Goal: Transaction & Acquisition: Download file/media

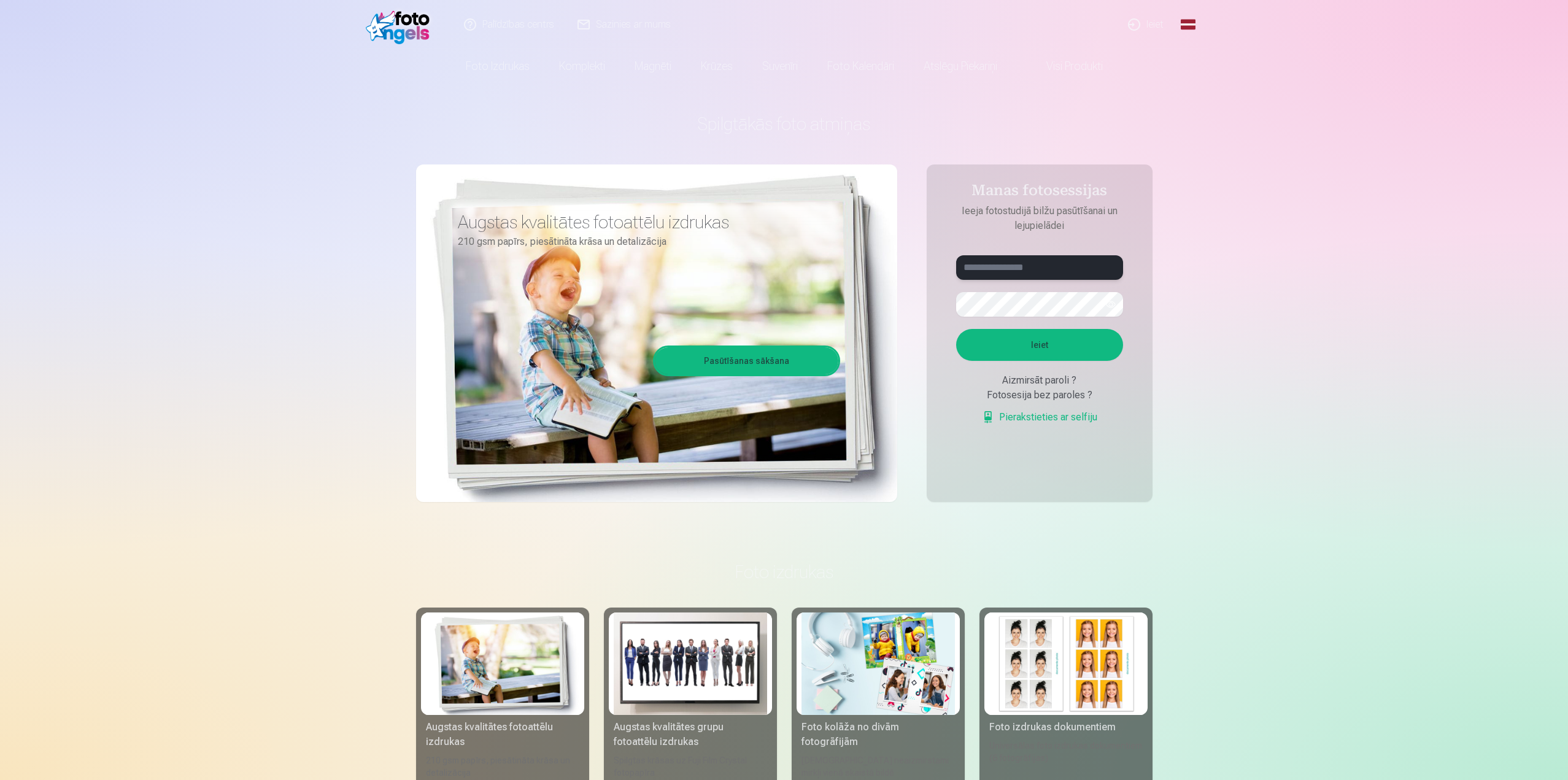
click at [974, 266] on input "text" at bounding box center [1040, 267] width 167 height 24
type input "**********"
click at [1118, 306] on button "button" at bounding box center [1110, 304] width 23 height 23
click at [1087, 334] on button "Ieiet" at bounding box center [1040, 345] width 167 height 32
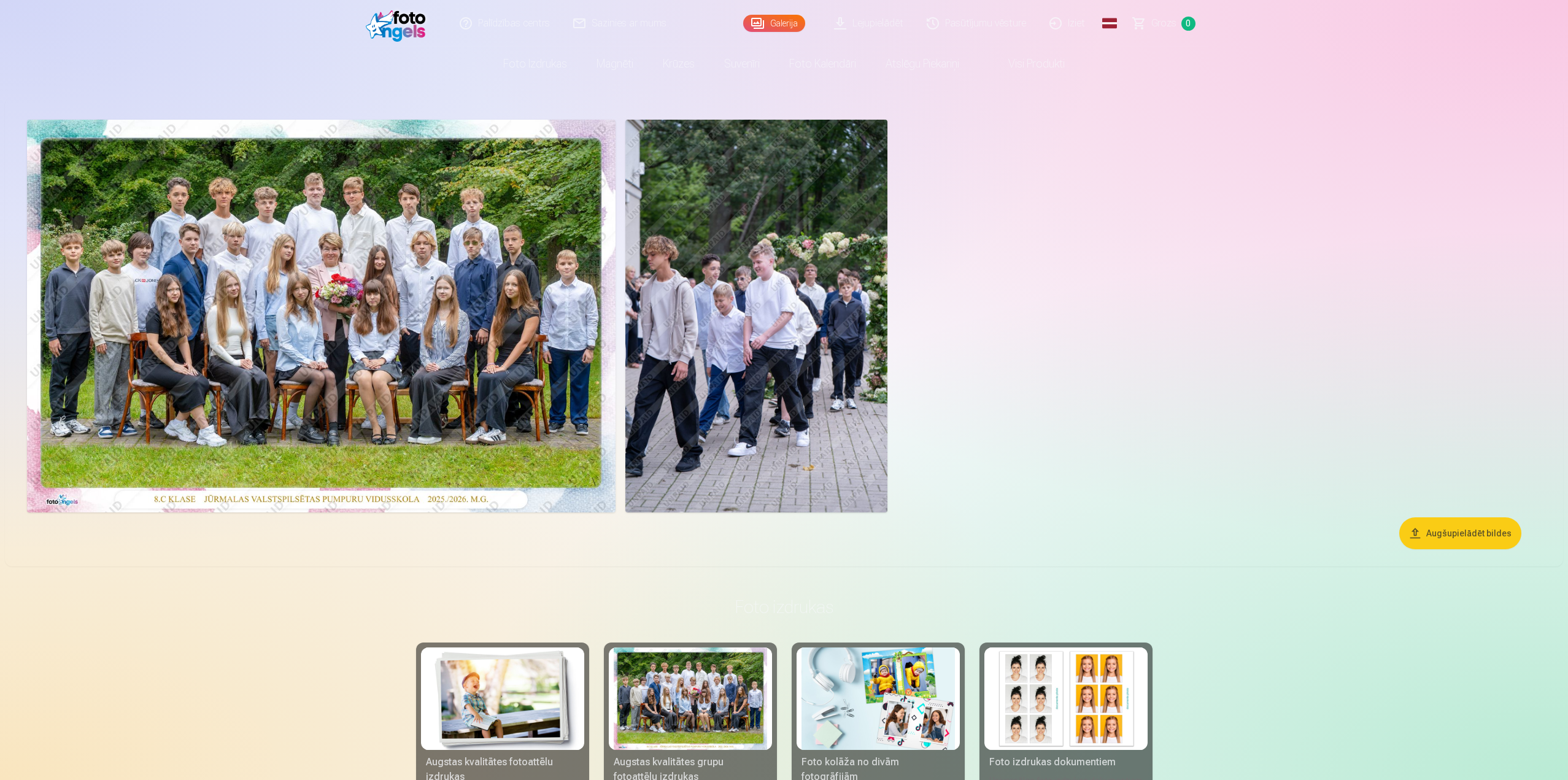
scroll to position [41, 0]
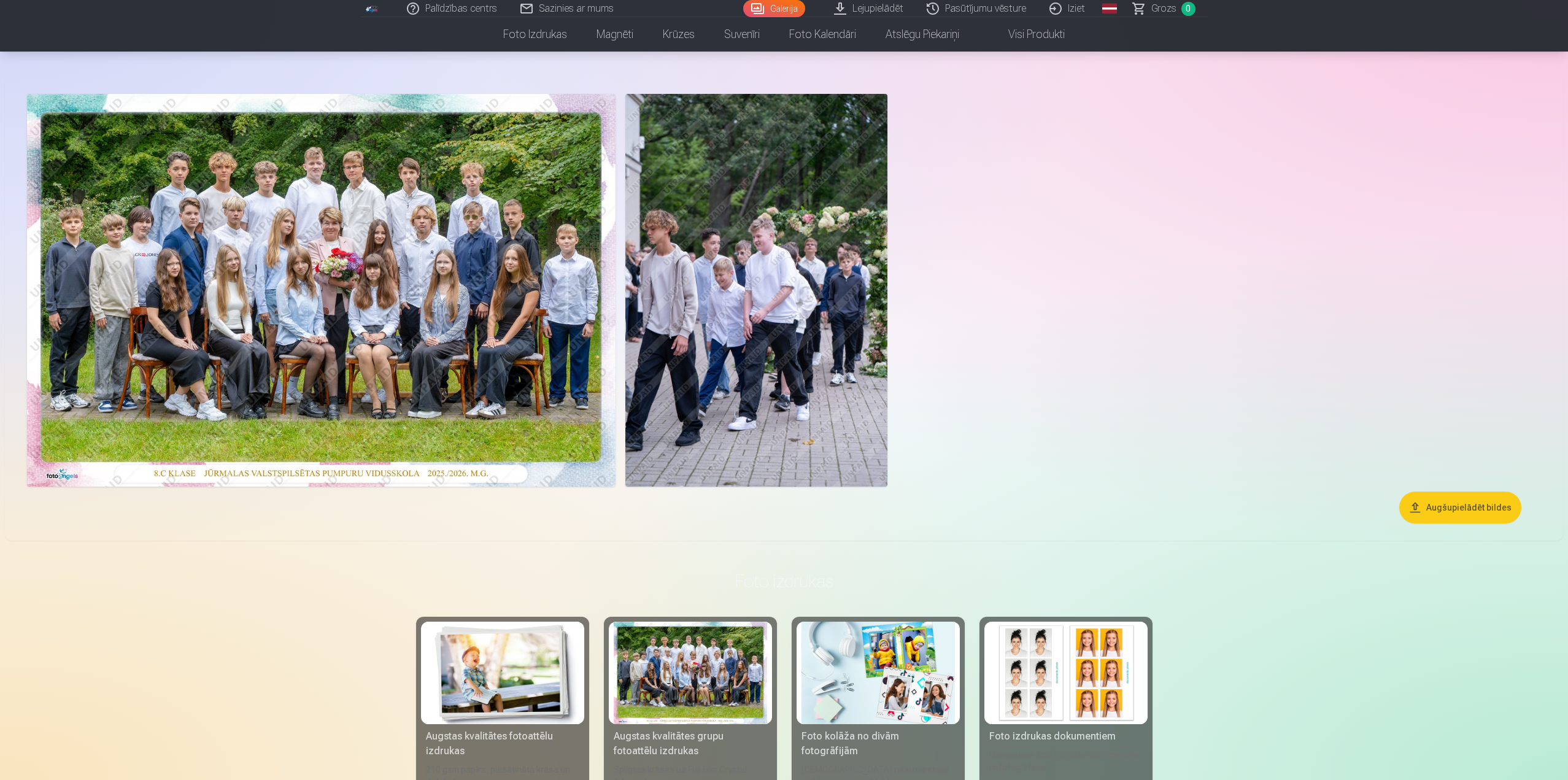
click at [553, 354] on img at bounding box center [321, 290] width 588 height 393
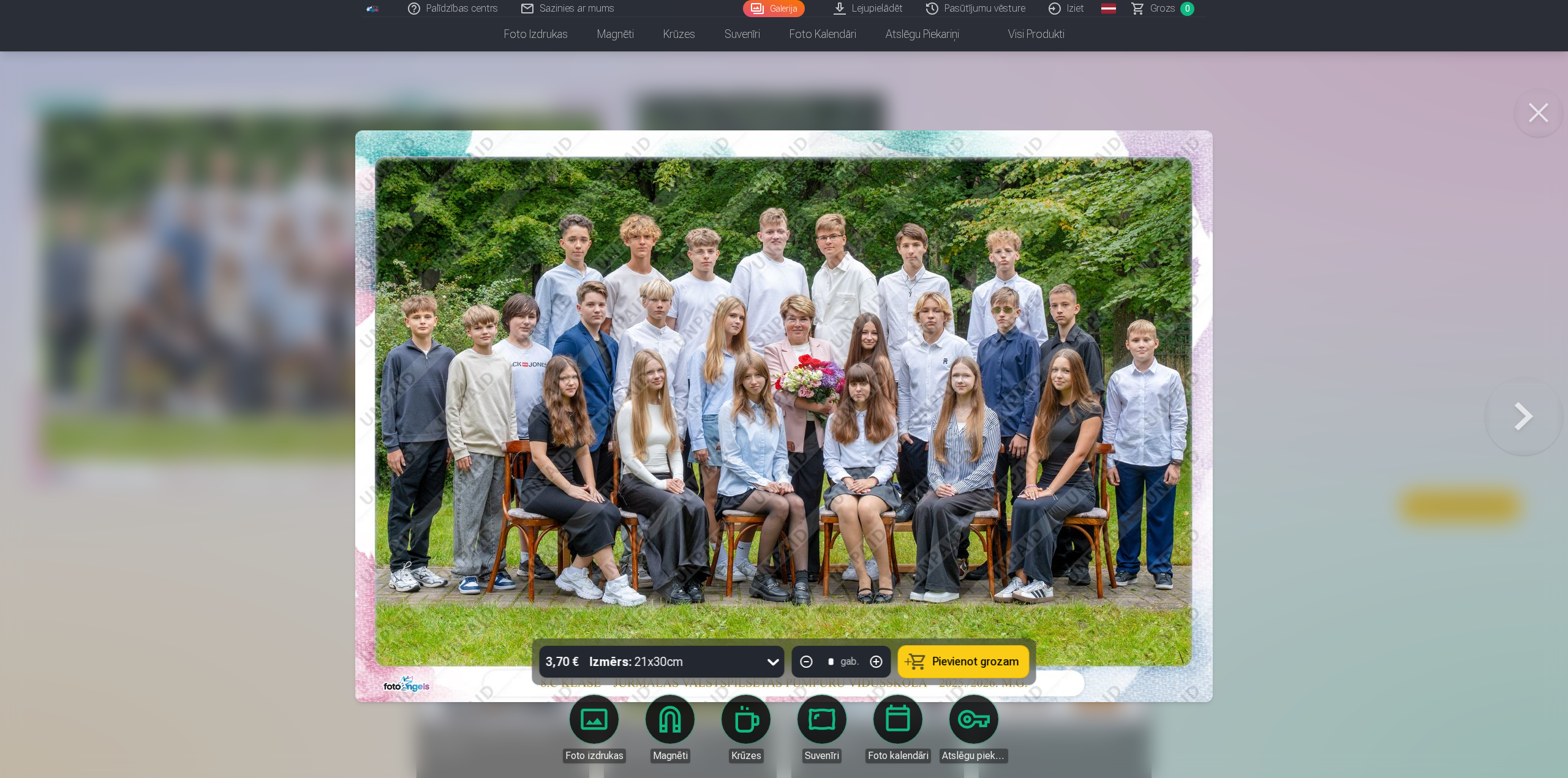
click at [1532, 419] on button at bounding box center [1523, 416] width 78 height 420
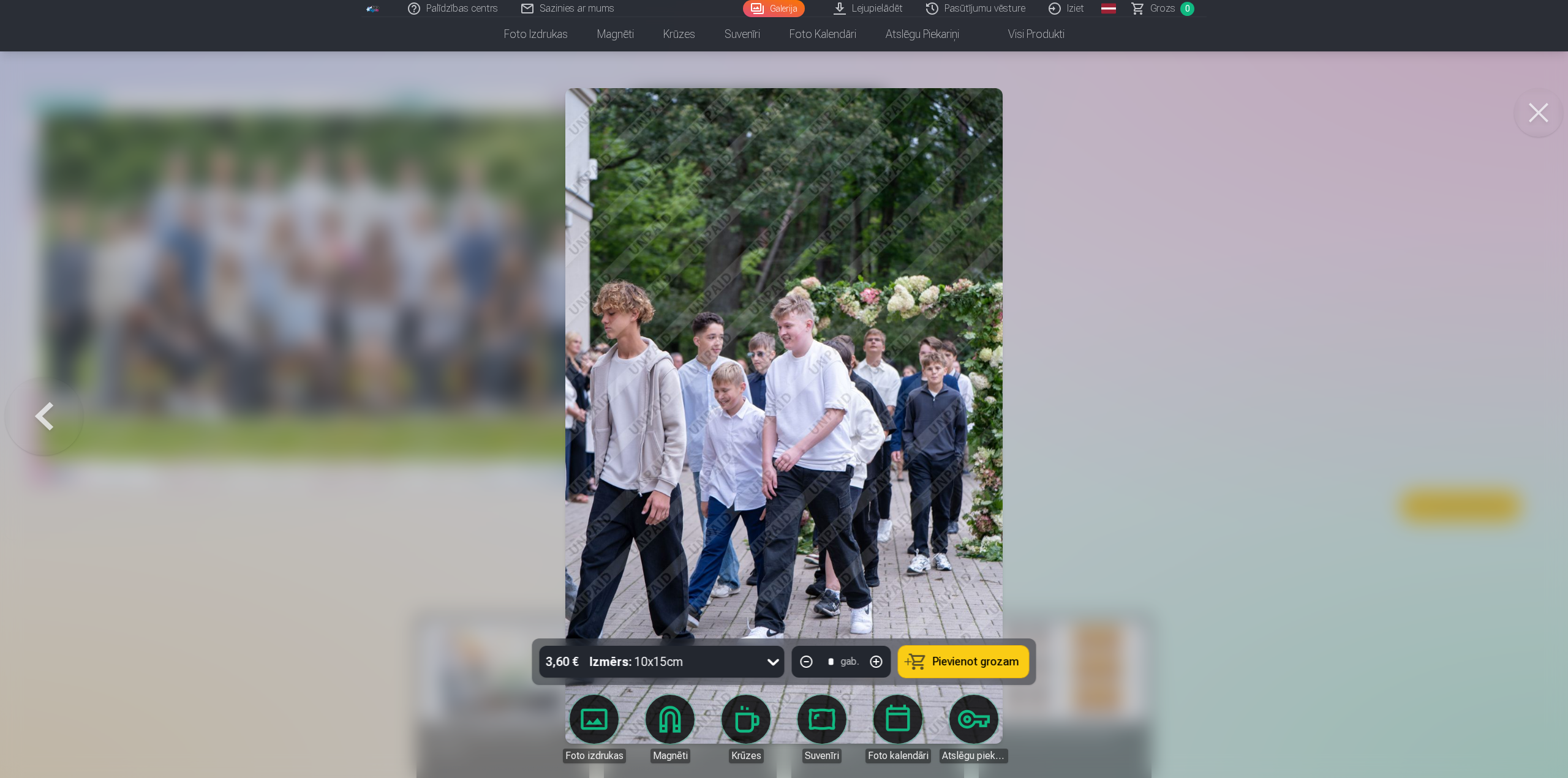
click at [49, 412] on button at bounding box center [44, 416] width 78 height 420
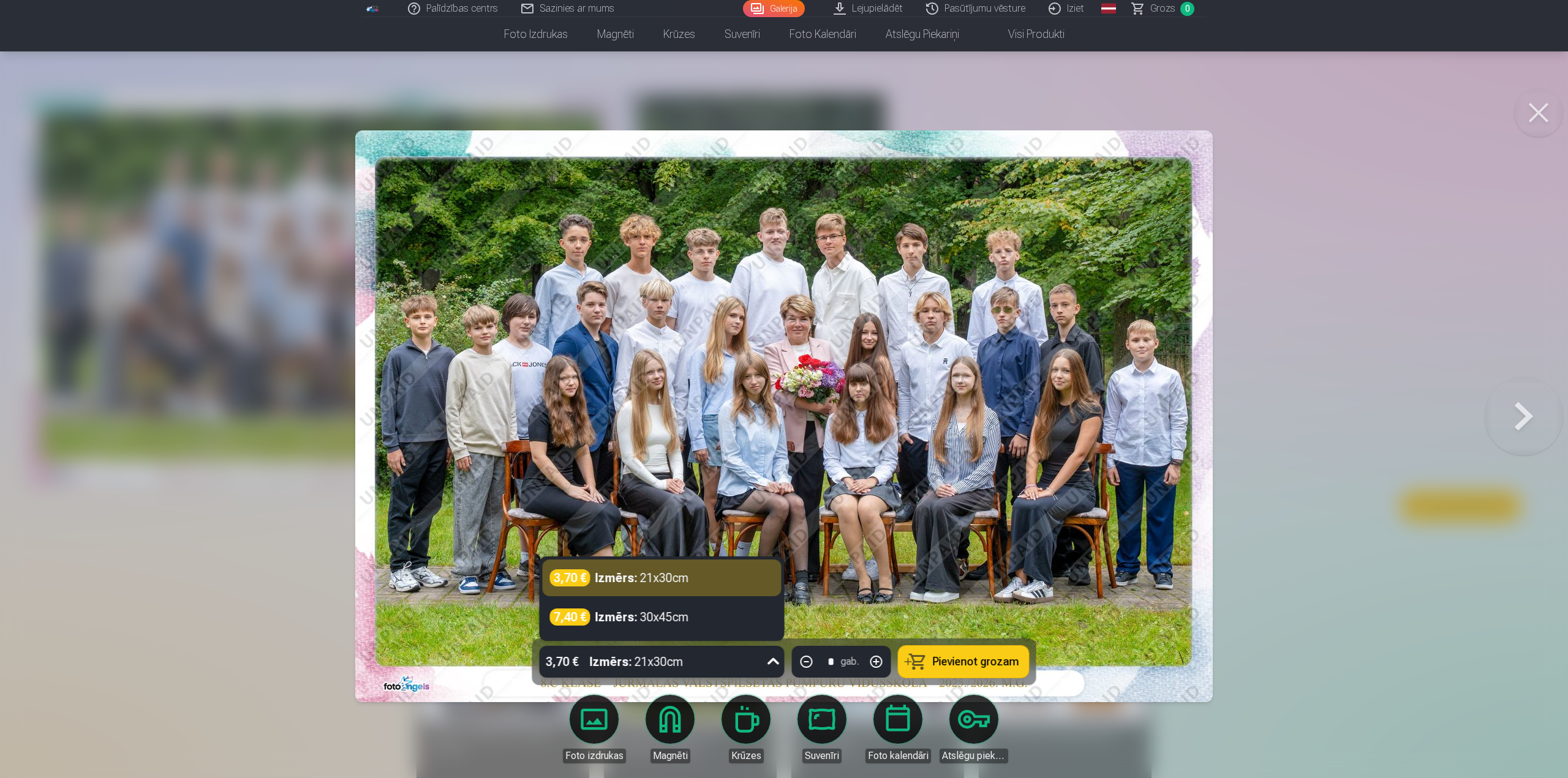
click at [775, 665] on icon at bounding box center [774, 662] width 20 height 20
click at [718, 616] on div "7,40 € Izmērs : 30x45cm" at bounding box center [662, 617] width 224 height 17
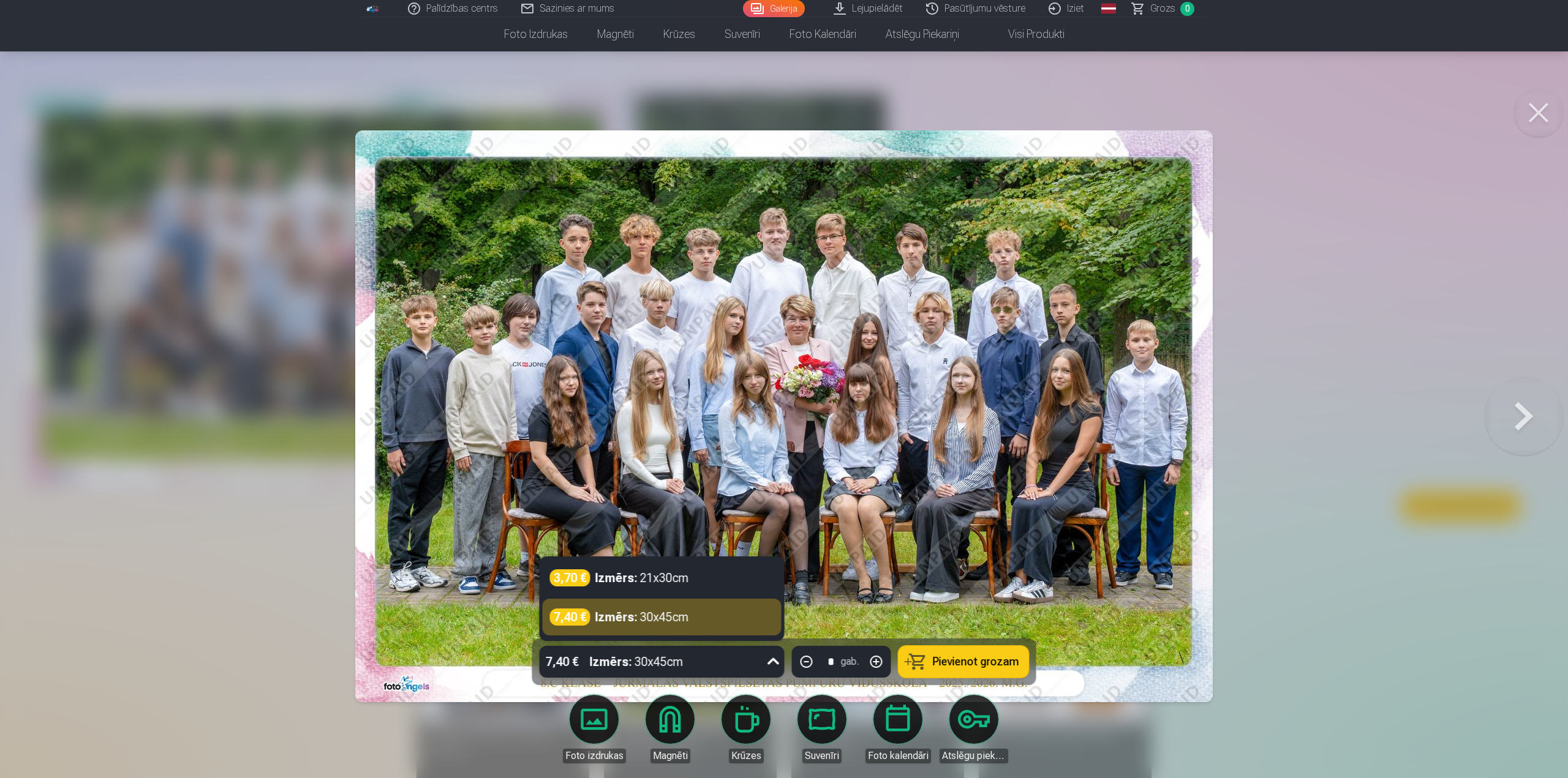
click at [769, 662] on icon at bounding box center [774, 662] width 20 height 20
click at [743, 589] on div "3,70 € Izmērs : 21x30cm" at bounding box center [662, 578] width 239 height 37
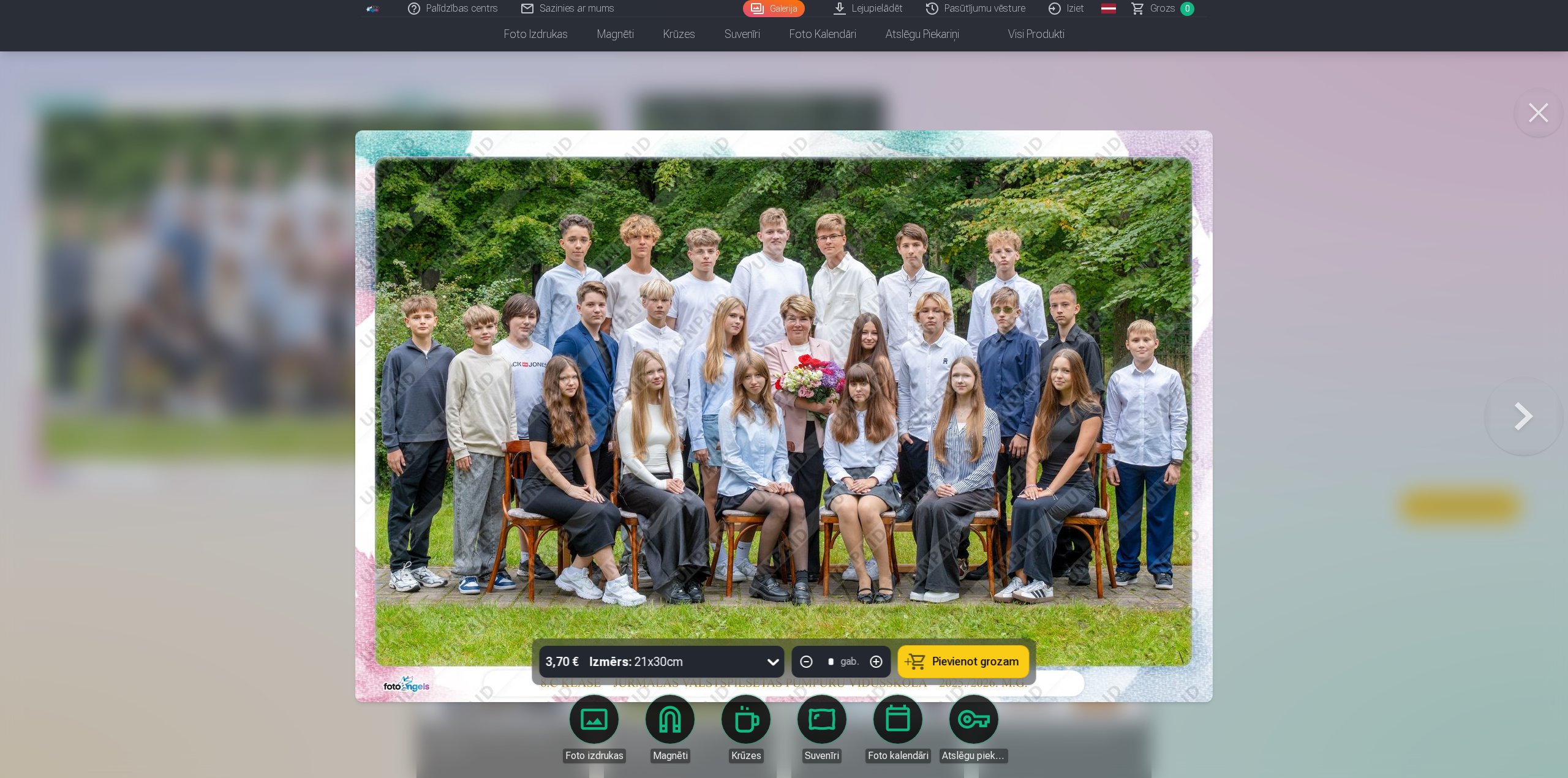
click at [1519, 416] on button at bounding box center [1523, 416] width 78 height 420
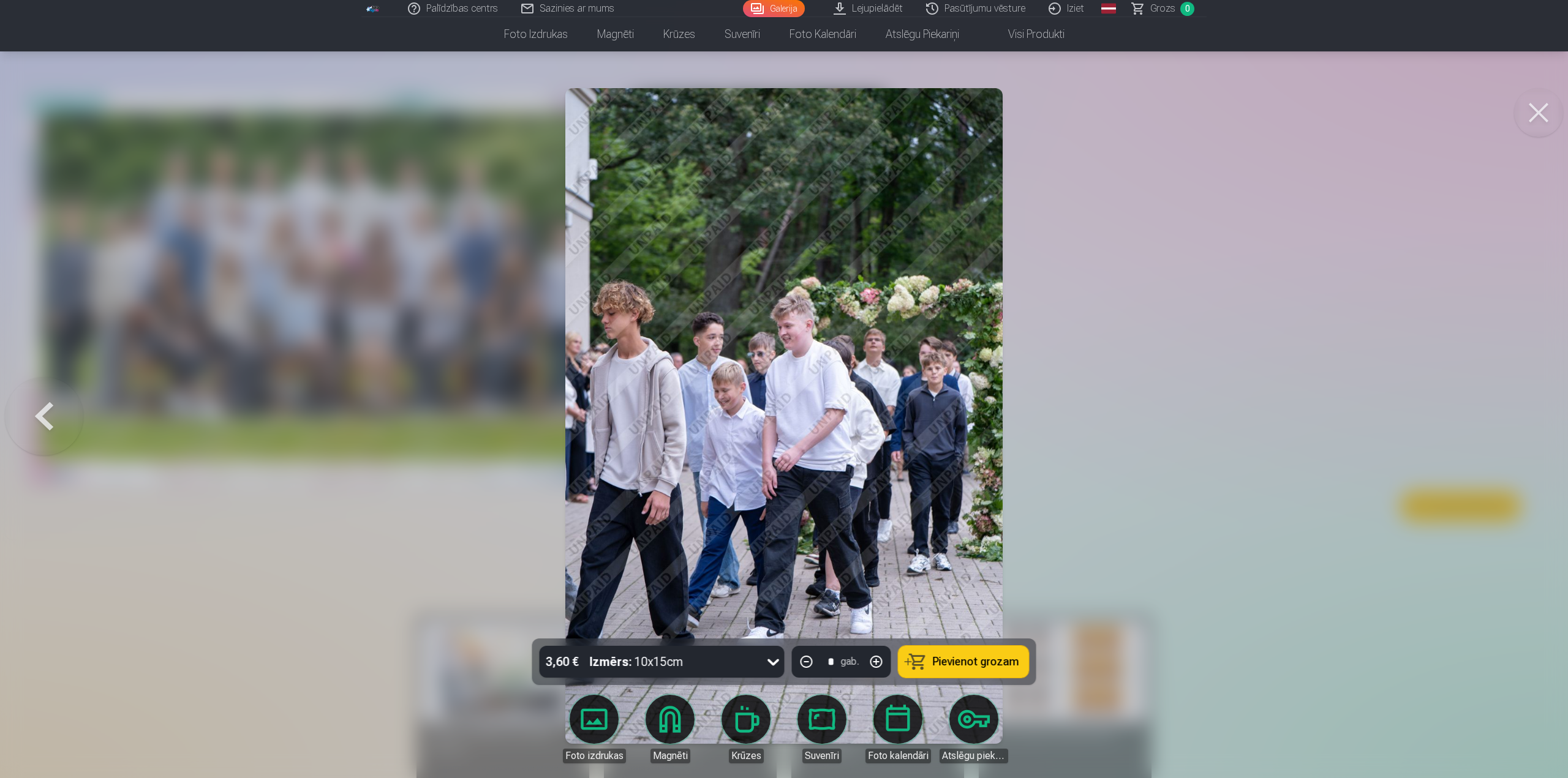
click at [1536, 113] on button at bounding box center [1538, 113] width 49 height 49
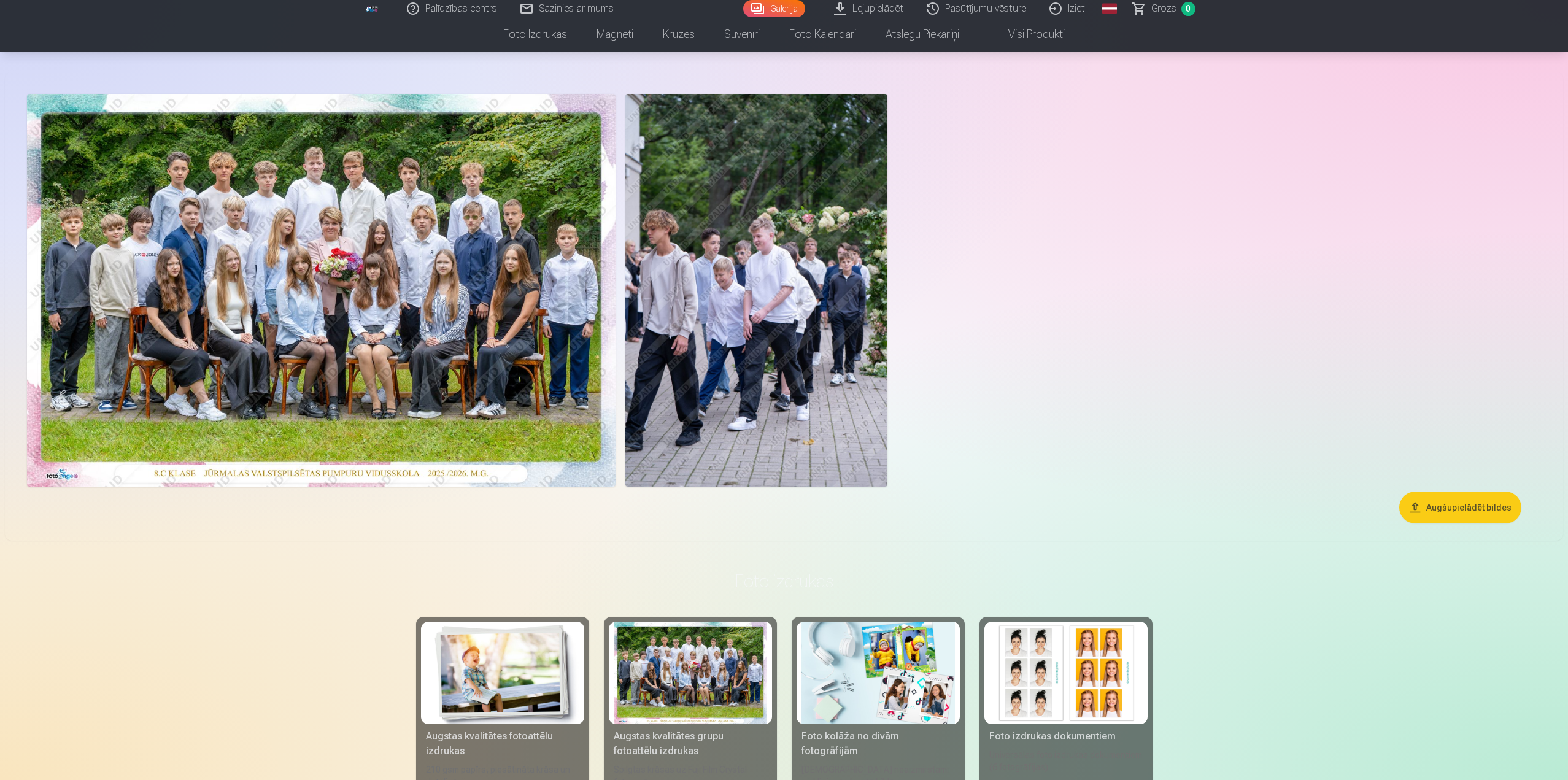
click at [645, 658] on div at bounding box center [690, 672] width 153 height 102
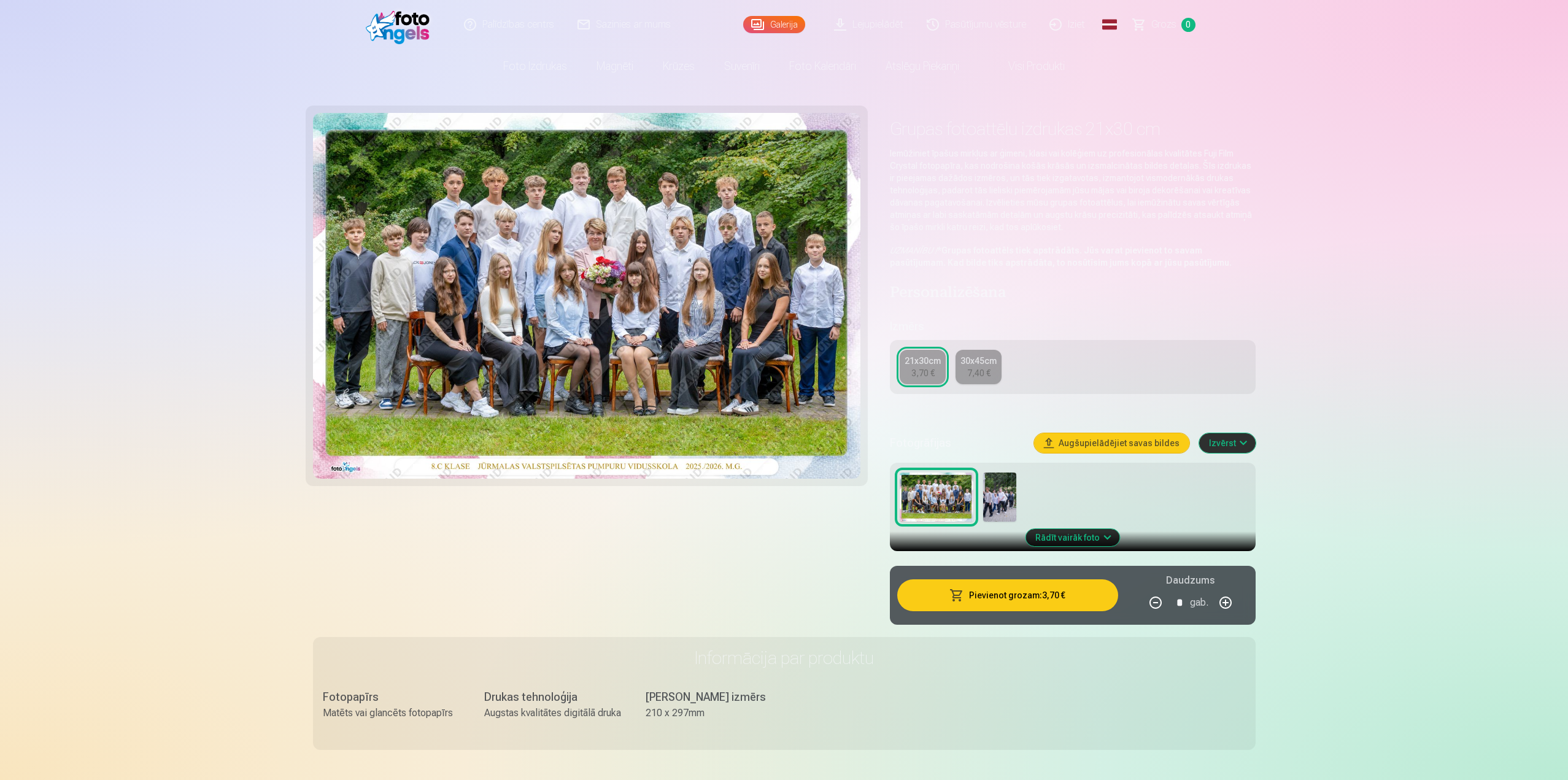
click at [873, 28] on link "Lejupielādēt" at bounding box center [869, 24] width 92 height 49
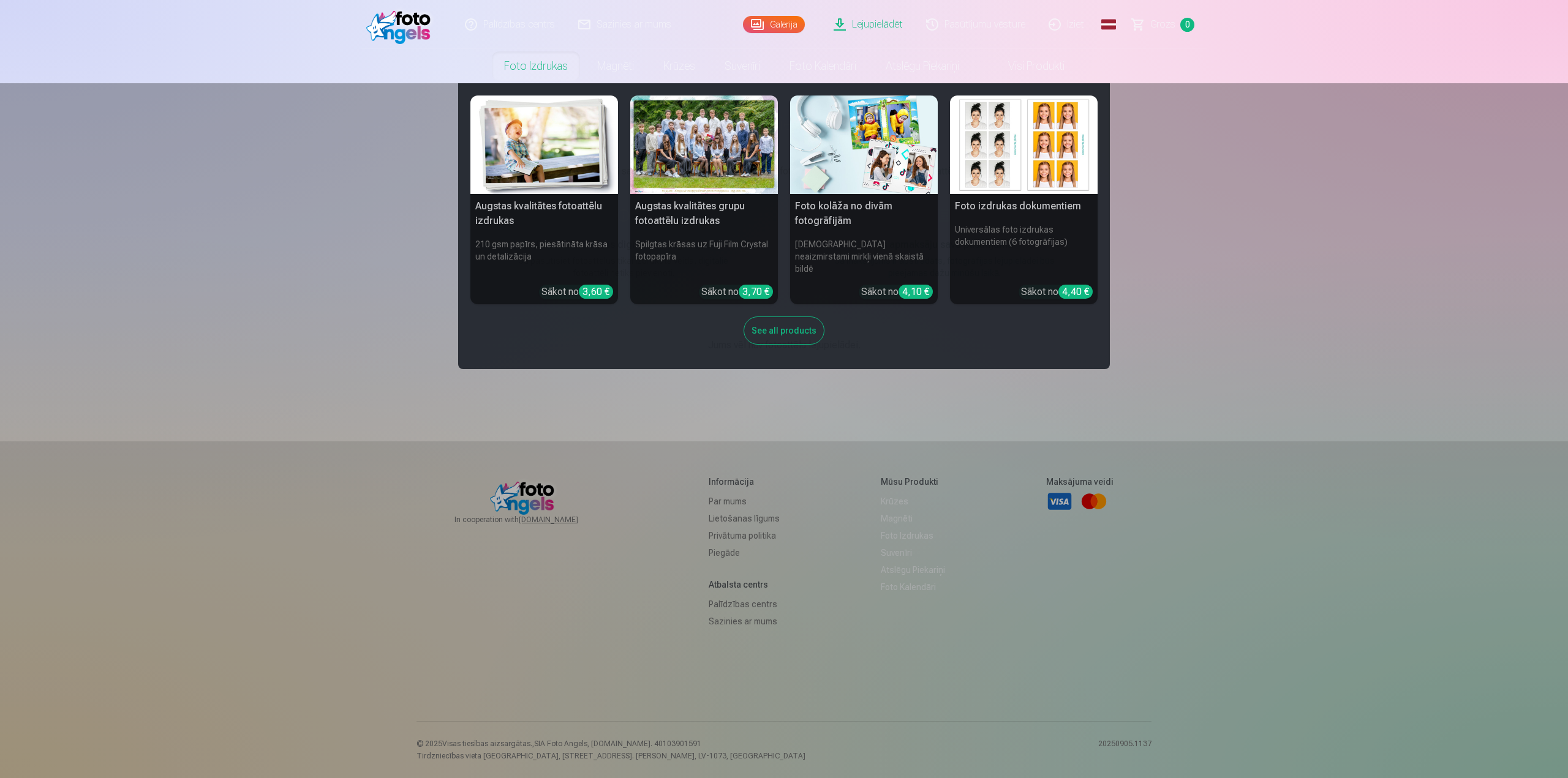
click at [673, 168] on div at bounding box center [704, 145] width 148 height 99
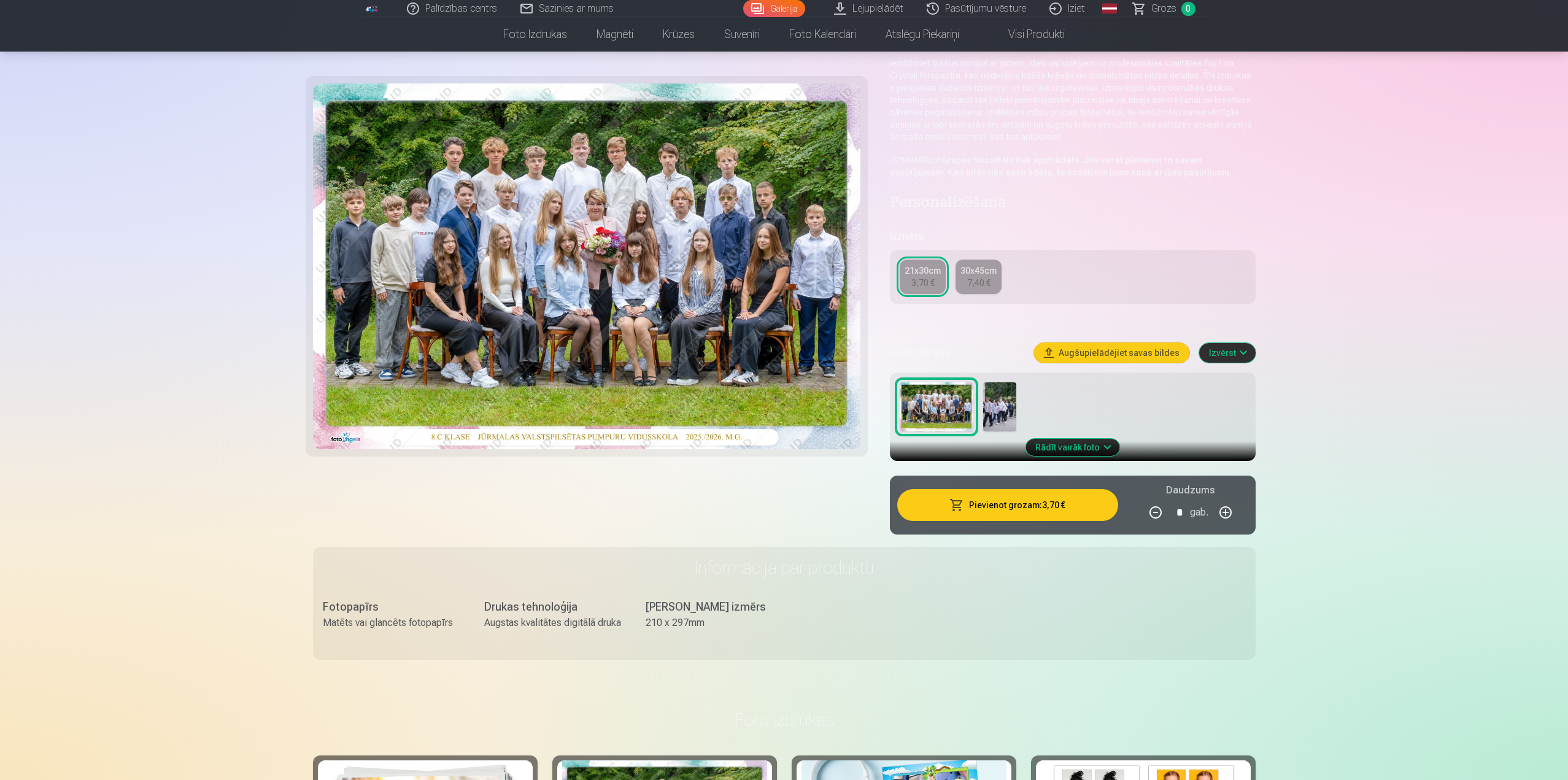
scroll to position [82, 0]
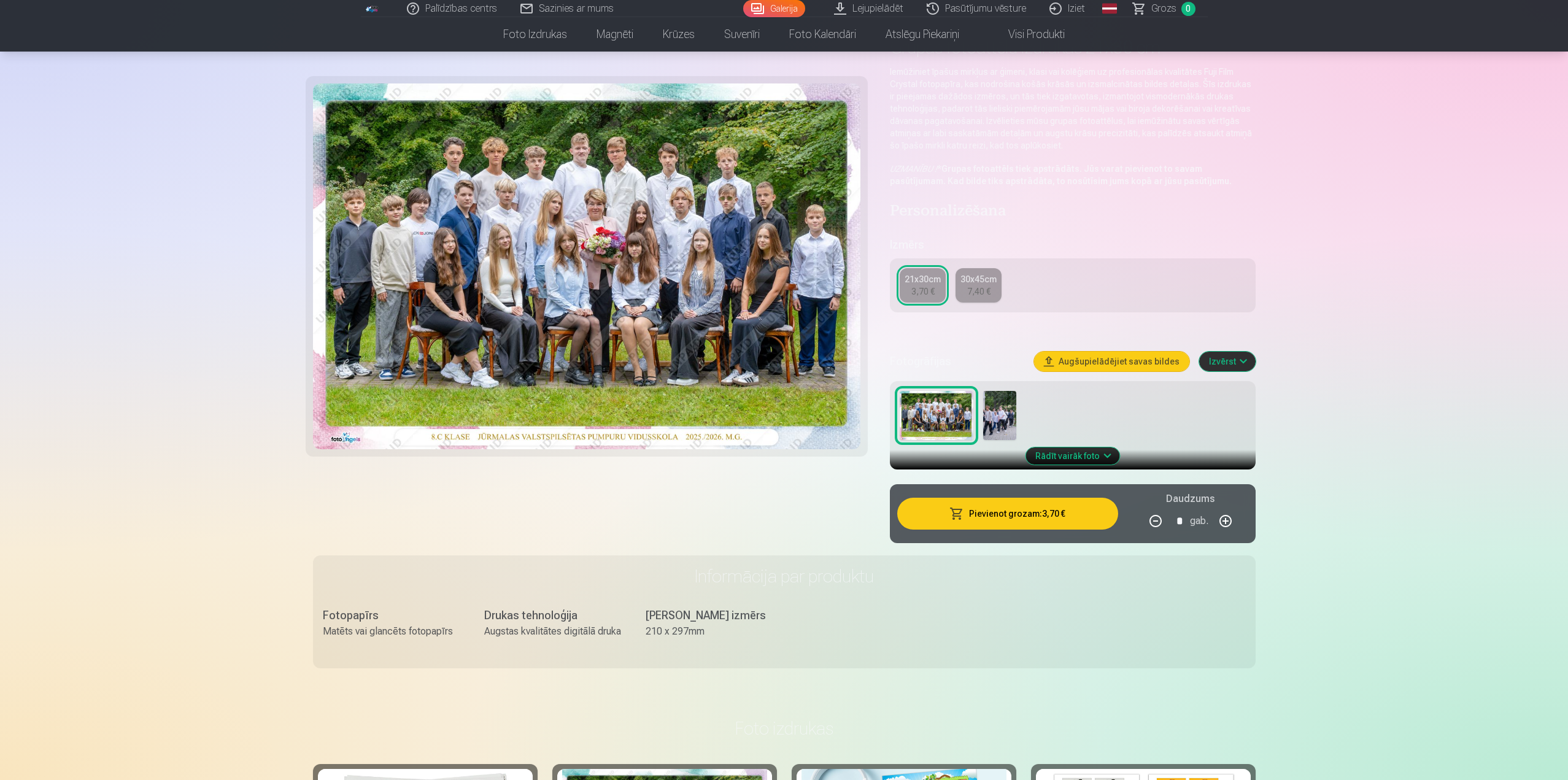
click at [667, 179] on img at bounding box center [587, 266] width 548 height 366
click at [732, 281] on img at bounding box center [587, 266] width 548 height 366
